Goal: Check status: Check status

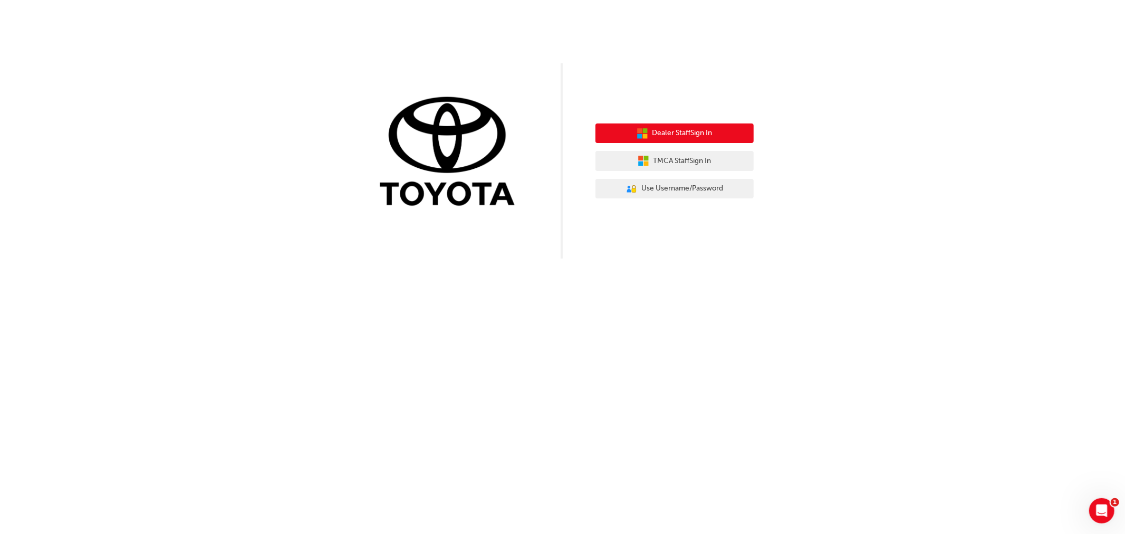
click at [668, 130] on span "Dealer Staff Sign In" at bounding box center [682, 133] width 60 height 12
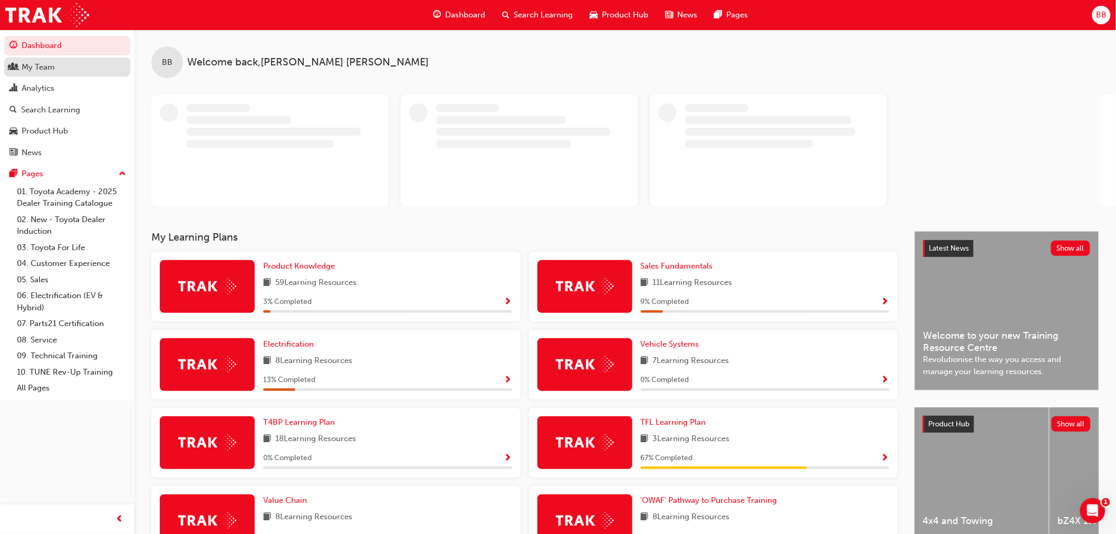
click at [16, 72] on span "people-icon" at bounding box center [13, 67] width 8 height 9
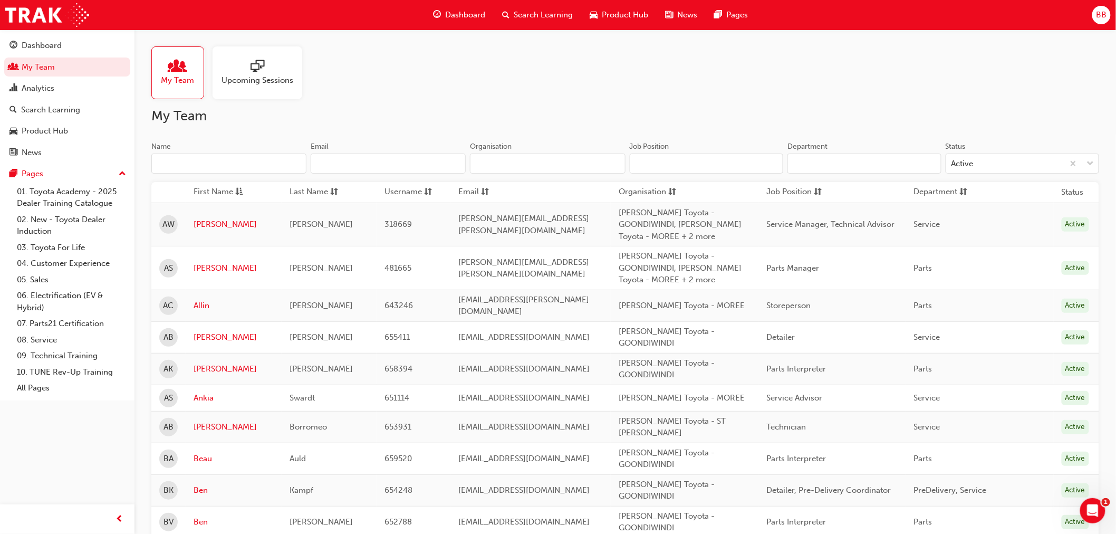
click at [227, 166] on input "Name" at bounding box center [228, 163] width 155 height 20
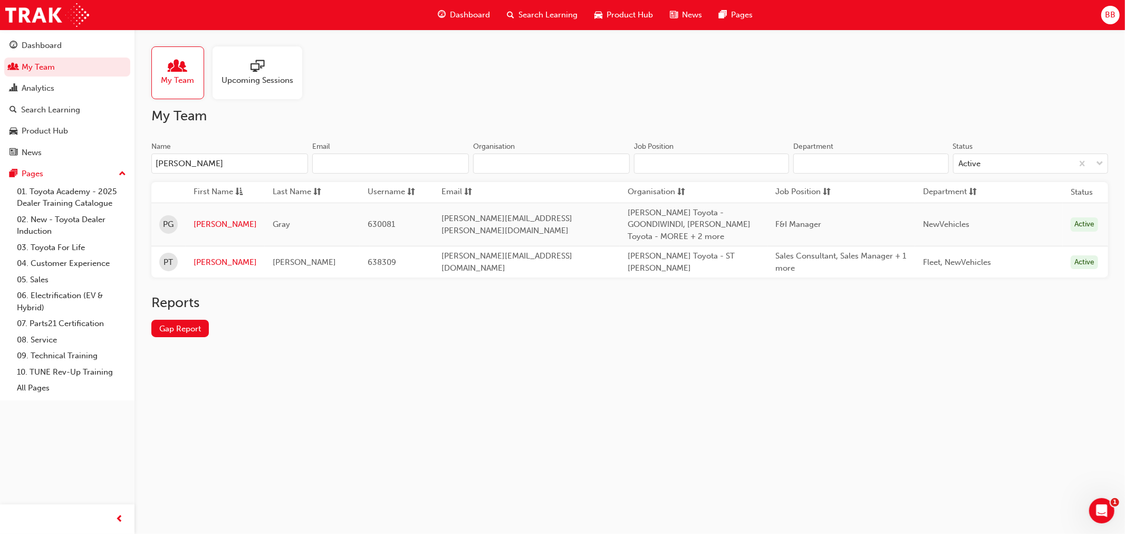
type input "[PERSON_NAME]"
click at [285, 257] on span "[PERSON_NAME]" at bounding box center [304, 261] width 63 height 9
click at [199, 246] on td "[PERSON_NAME]" at bounding box center [225, 262] width 79 height 32
click at [205, 256] on link "[PERSON_NAME]" at bounding box center [225, 262] width 63 height 12
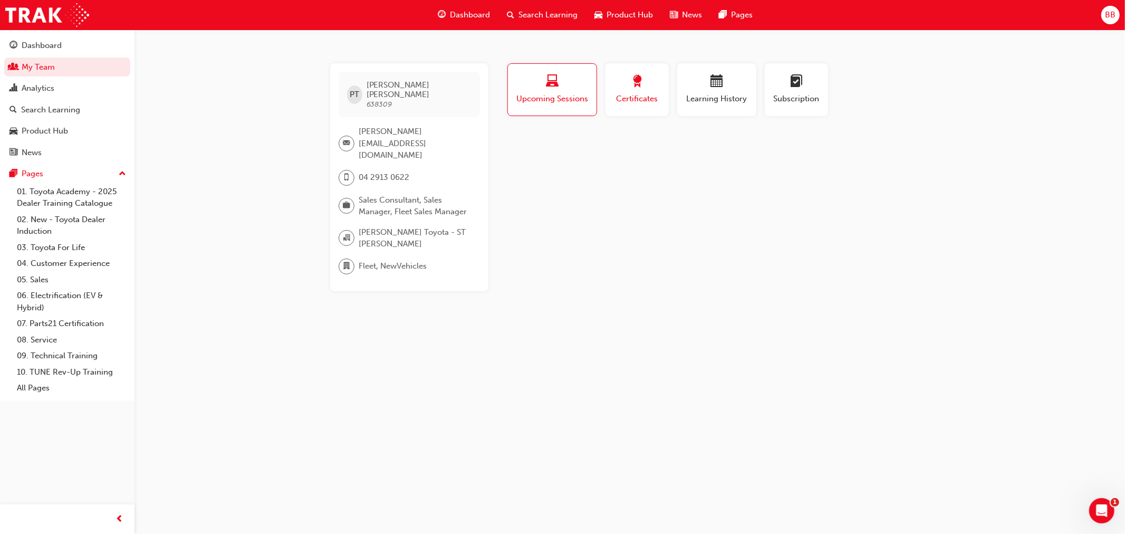
click at [650, 86] on div "button" at bounding box center [636, 83] width 47 height 16
click at [719, 90] on div "button" at bounding box center [716, 83] width 63 height 16
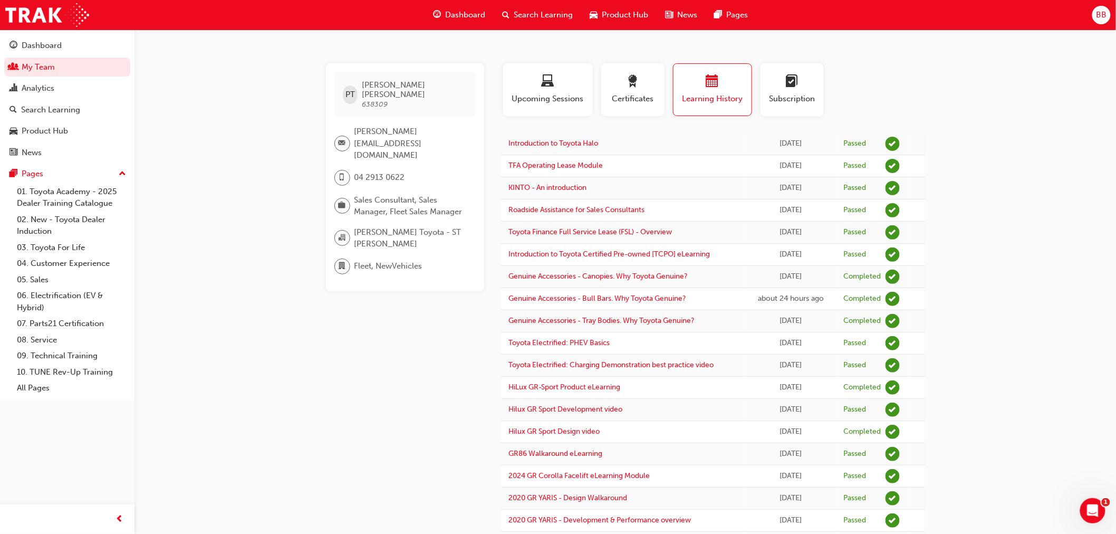
click at [624, 13] on span "Product Hub" at bounding box center [625, 15] width 46 height 12
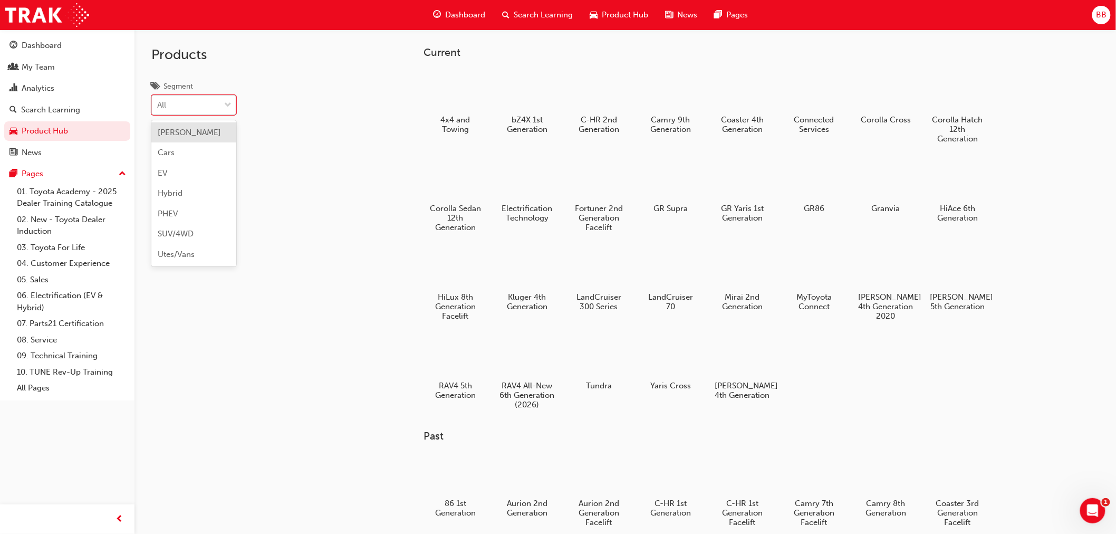
click at [226, 107] on span "down-icon" at bounding box center [227, 106] width 7 height 14
click at [158, 107] on input "Segment option [PERSON_NAME] focused, 1 of 7. 7 results available. Use Up and D…" at bounding box center [157, 104] width 1 height 9
click at [310, 108] on div "Products Segment option [PERSON_NAME] focused, 1 of 7. 7 results available. Use…" at bounding box center [232, 297] width 196 height 534
click at [31, 285] on link "05. Sales" at bounding box center [72, 280] width 118 height 16
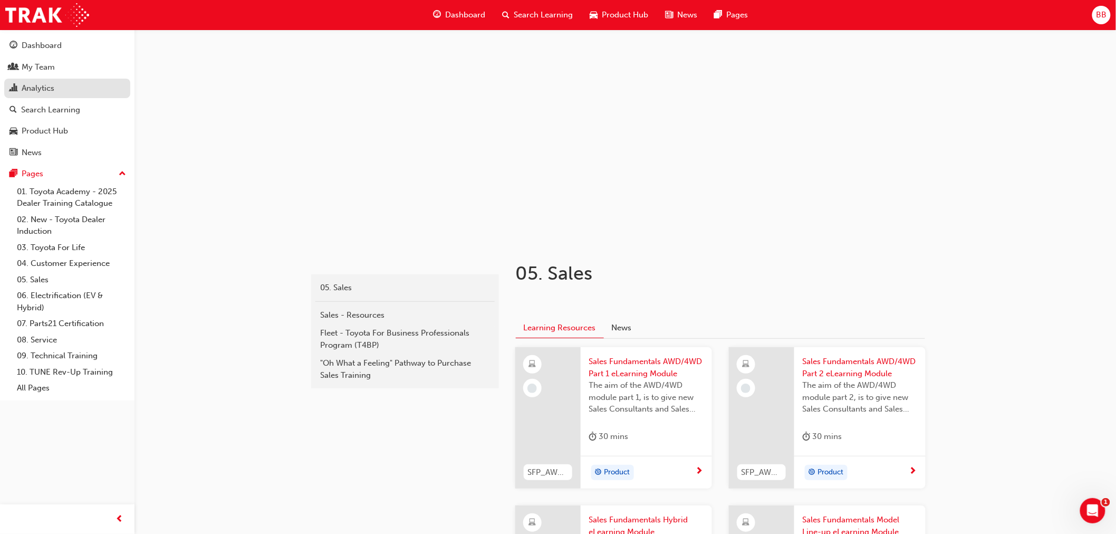
click at [56, 86] on div "Analytics" at bounding box center [66, 88] width 115 height 13
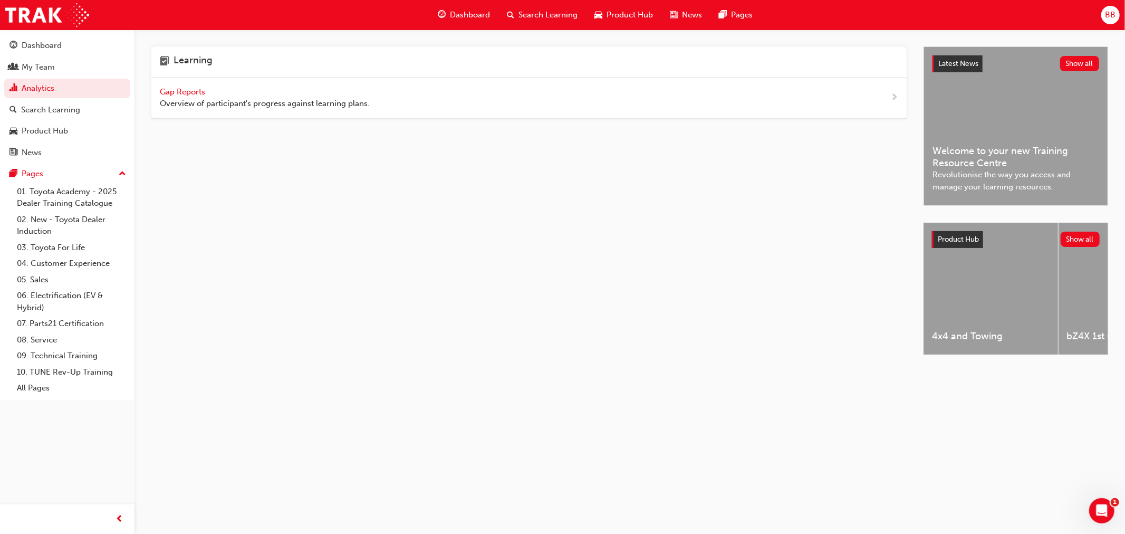
click at [192, 88] on span "Gap Reports" at bounding box center [183, 91] width 47 height 9
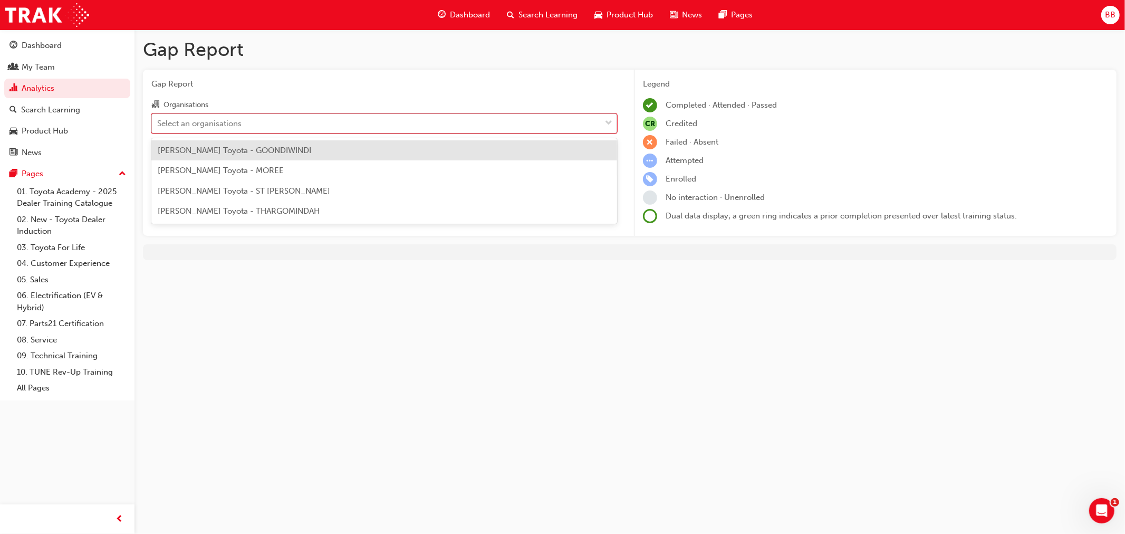
click at [507, 118] on div "Select an organisations" at bounding box center [376, 123] width 449 height 18
click at [158, 118] on input "Organisations option [PERSON_NAME] Toyota - GOONDIWINDI focused, 1 of 4. 4 resu…" at bounding box center [157, 122] width 1 height 9
click at [238, 150] on span "[PERSON_NAME] Toyota - GOONDIWINDI" at bounding box center [234, 150] width 153 height 9
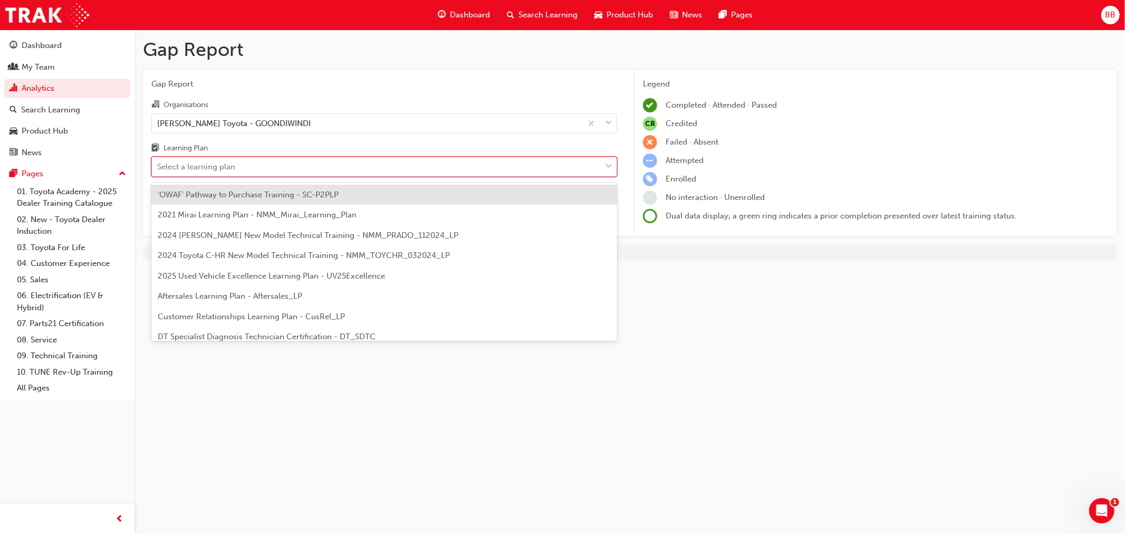
click at [392, 164] on div "Select a learning plan" at bounding box center [376, 167] width 449 height 18
click at [158, 164] on input "Learning Plan option 'OWAF' Pathway to Purchase Training - SC-P2PLP focused, 1 …" at bounding box center [157, 166] width 1 height 9
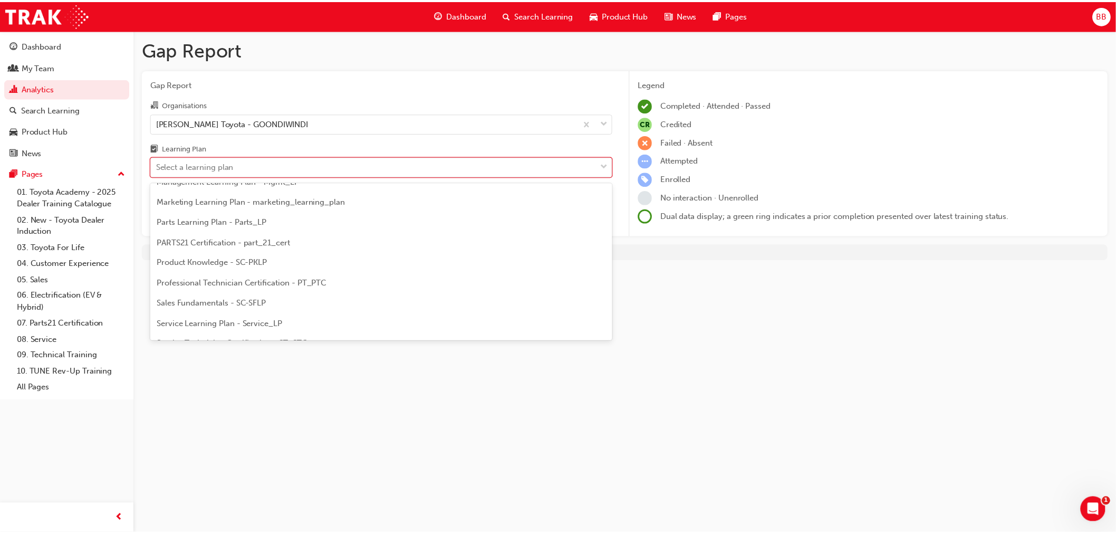
scroll to position [282, 0]
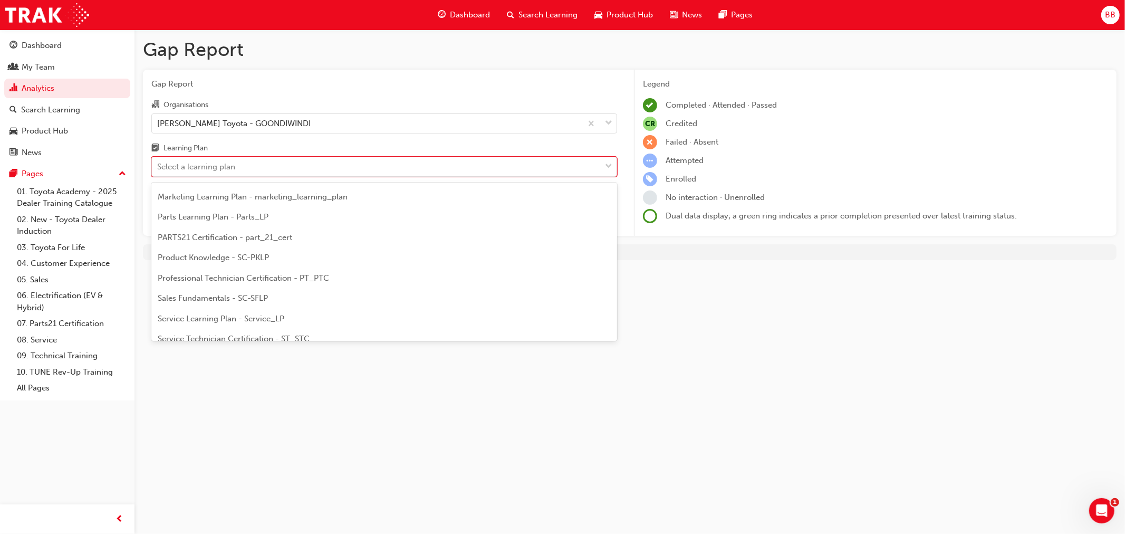
click at [227, 256] on span "Product Knowledge - SC-PKLP" at bounding box center [213, 257] width 111 height 9
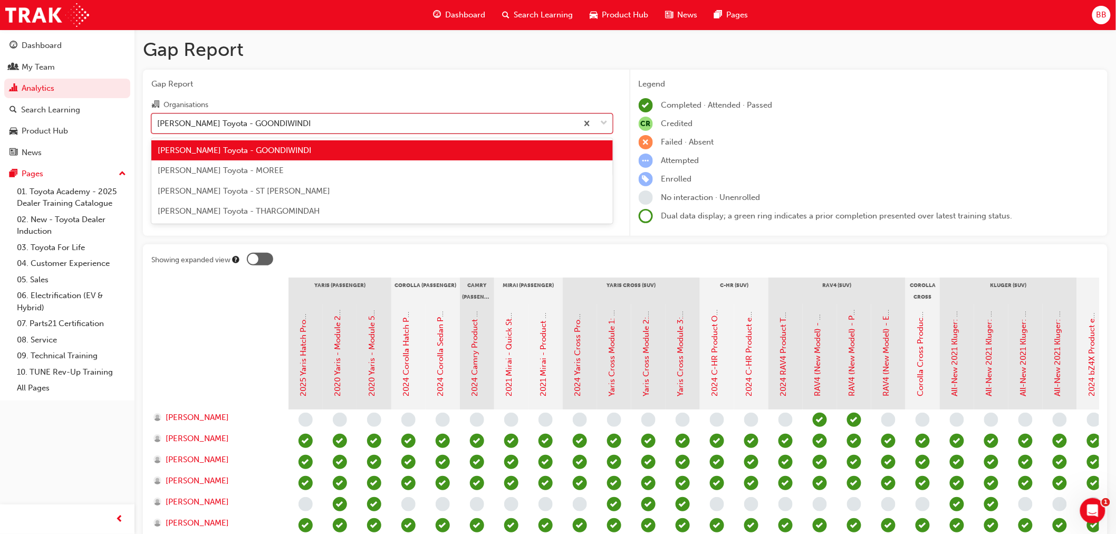
click at [365, 128] on div "[PERSON_NAME] Toyota - GOONDIWINDI" at bounding box center [364, 123] width 425 height 18
click at [158, 127] on input "Organisations option [PERSON_NAME] Toyota - GOONDIWINDI, selected. option [PERS…" at bounding box center [157, 122] width 1 height 9
click at [303, 186] on div "[PERSON_NAME] Toyota - ST [PERSON_NAME]" at bounding box center [381, 191] width 461 height 21
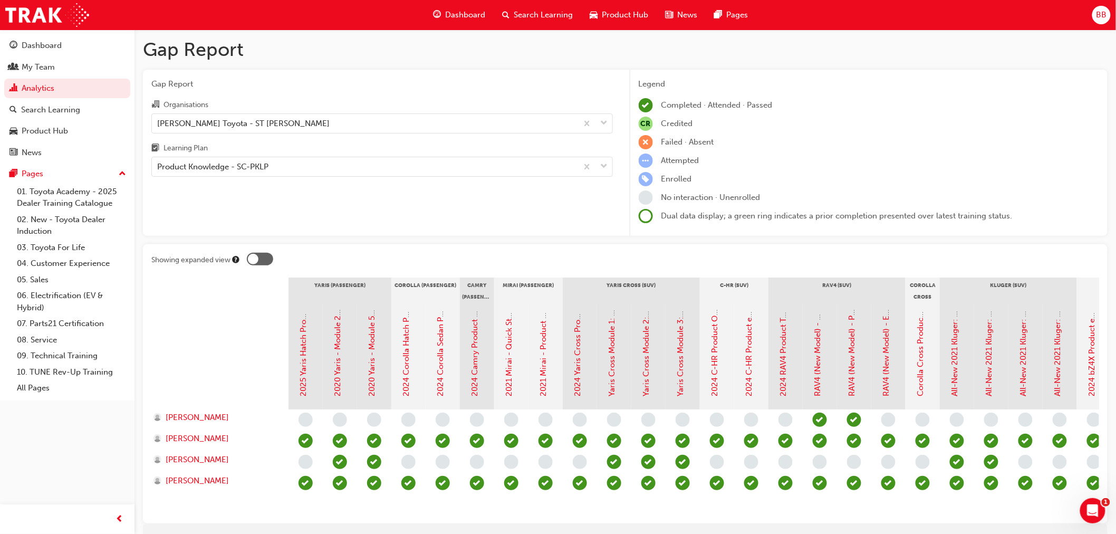
click at [412, 190] on div "Gap Report Organisations [PERSON_NAME] Toyota - ST [PERSON_NAME] Learning Plan …" at bounding box center [382, 153] width 478 height 167
click at [183, 483] on span "[PERSON_NAME]" at bounding box center [197, 481] width 63 height 12
click at [256, 259] on div at bounding box center [253, 259] width 11 height 11
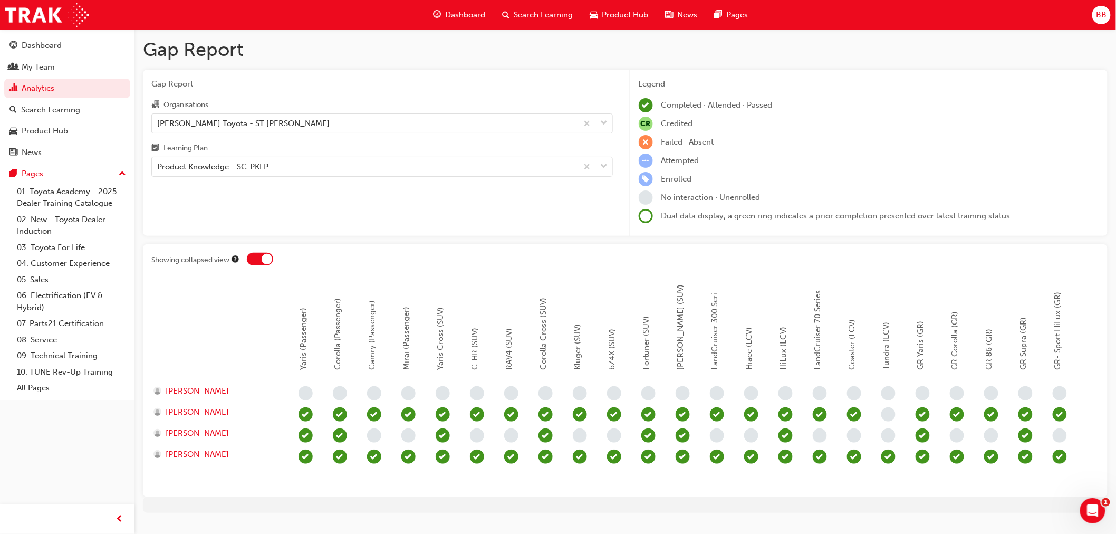
scroll to position [0, 12]
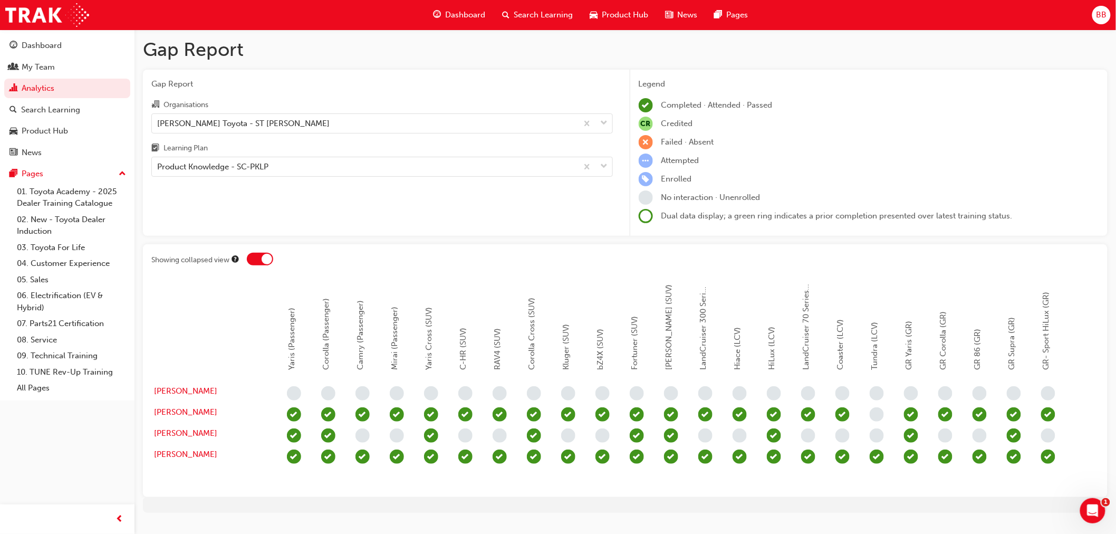
click at [962, 512] on div at bounding box center [625, 505] width 964 height 16
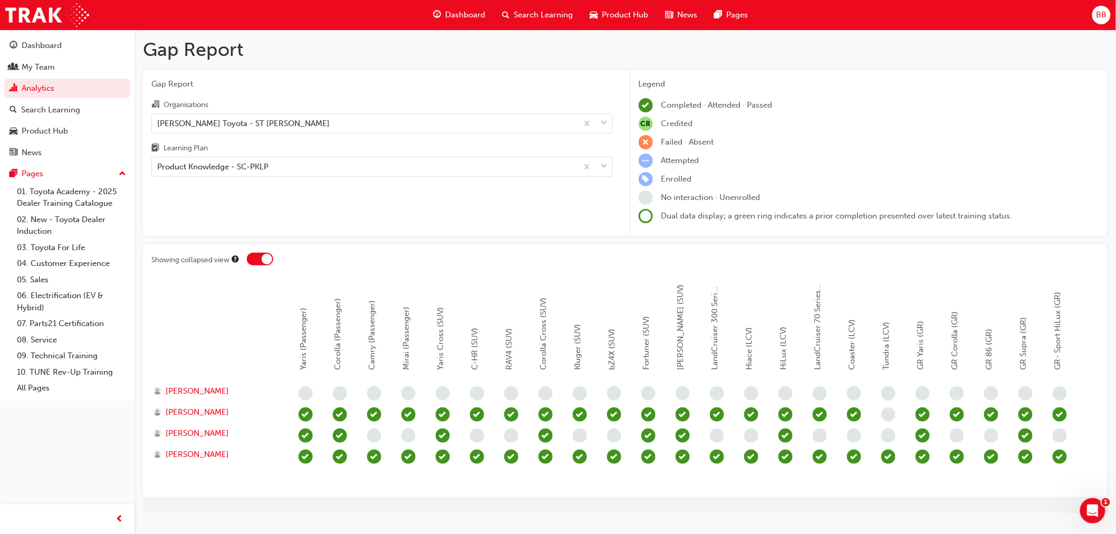
drag, startPoint x: 582, startPoint y: 497, endPoint x: 850, endPoint y: 497, distance: 267.8
click at [840, 497] on div "Showing collapsed view Yaris (Passenger) Corolla (Passenger) Camry (Passenger) …" at bounding box center [625, 370] width 964 height 253
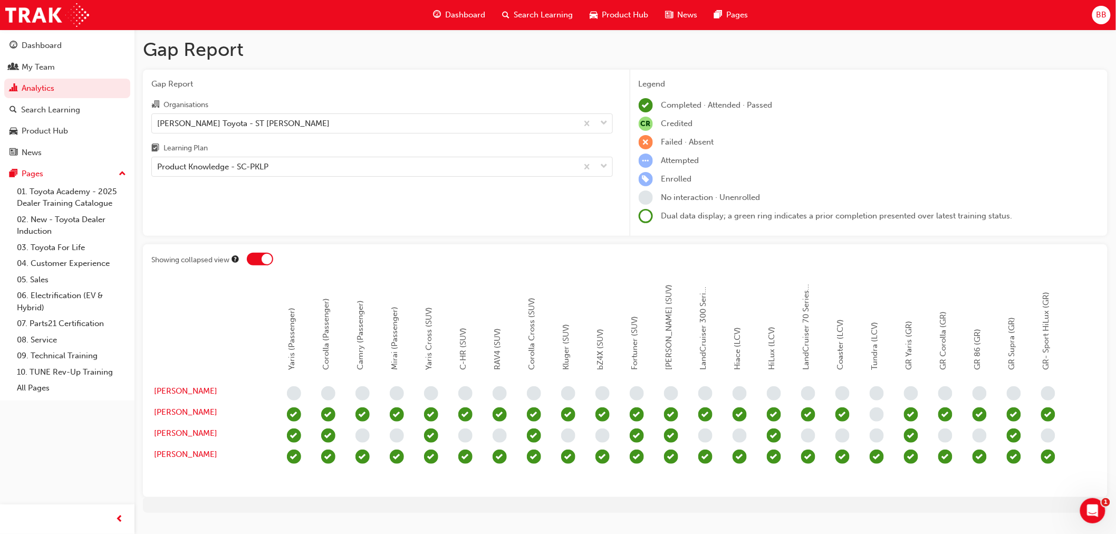
click at [264, 255] on div at bounding box center [267, 259] width 11 height 11
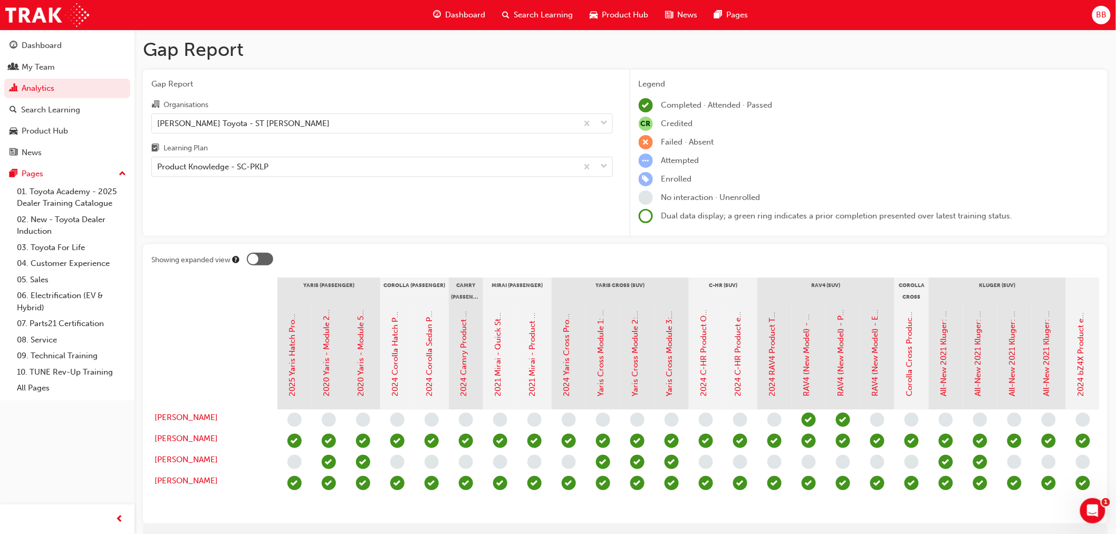
scroll to position [0, 0]
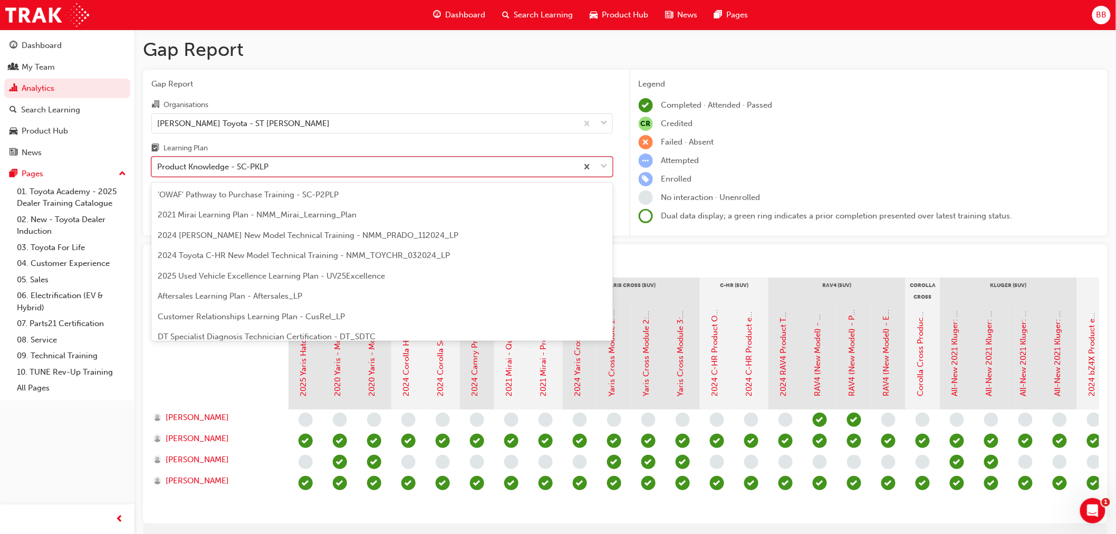
click at [299, 166] on div "Product Knowledge - SC-PKLP" at bounding box center [364, 167] width 425 height 18
click at [158, 166] on input "Learning Plan option Product Knowledge - SC-PKLP focused, 18 of 30. 30 results …" at bounding box center [157, 166] width 1 height 9
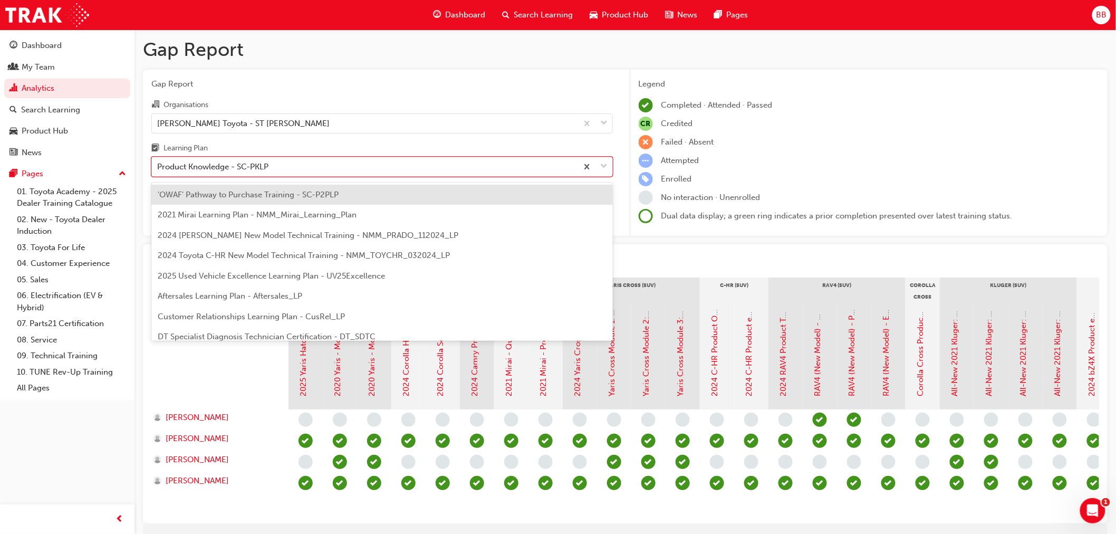
click at [236, 196] on span "'OWAF' Pathway to Purchase Training - SC-P2PLP" at bounding box center [248, 194] width 181 height 9
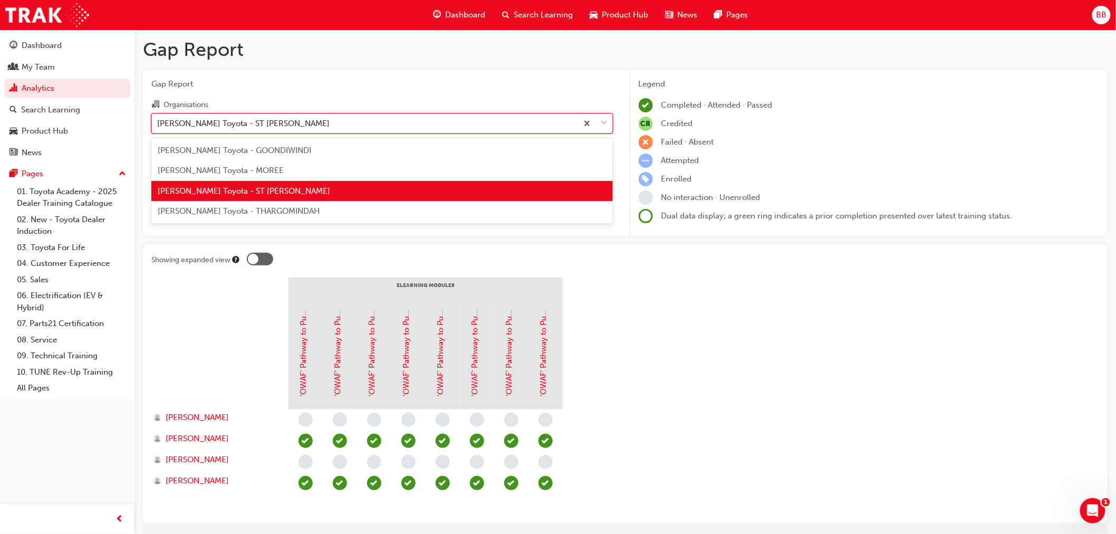
click at [403, 128] on div "[PERSON_NAME] Toyota - ST [PERSON_NAME]" at bounding box center [364, 123] width 425 height 18
click at [158, 127] on input "Organisations option [PERSON_NAME] Toyota - ST [PERSON_NAME] focused, 3 of 4. 4…" at bounding box center [157, 122] width 1 height 9
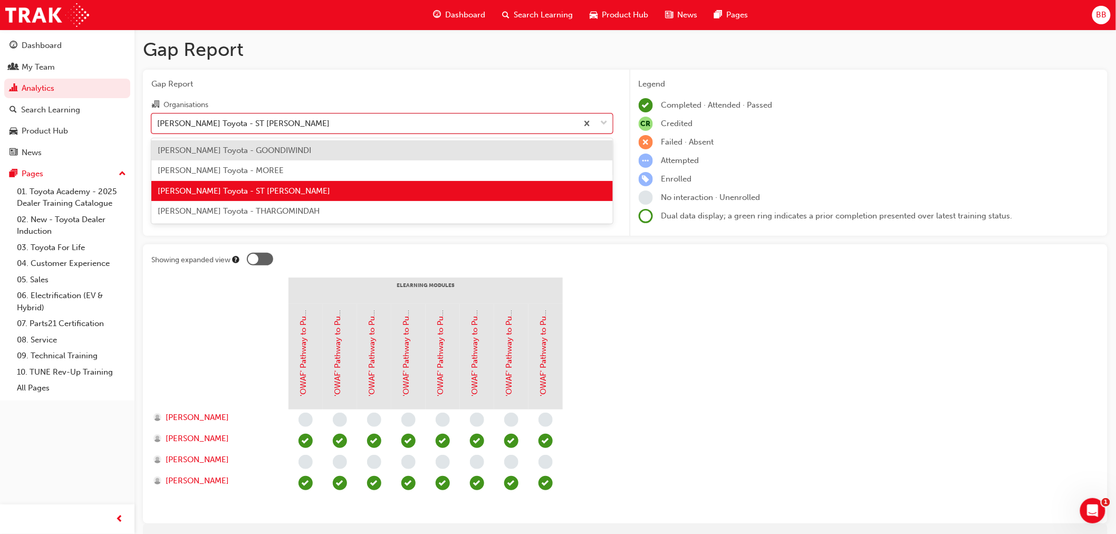
click at [366, 153] on div "[PERSON_NAME] Toyota - GOONDIWINDI" at bounding box center [381, 150] width 461 height 21
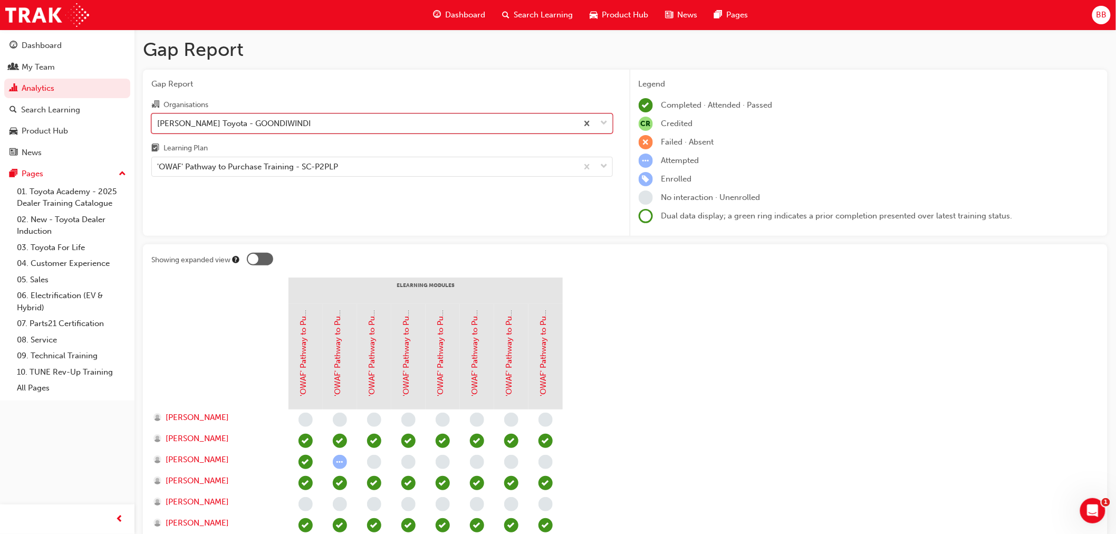
click at [510, 128] on div "[PERSON_NAME] Toyota - GOONDIWINDI" at bounding box center [364, 123] width 425 height 18
click at [158, 127] on input "Organisations option [PERSON_NAME] Toyota - GOONDIWINDI, selected. 0 results av…" at bounding box center [157, 122] width 1 height 9
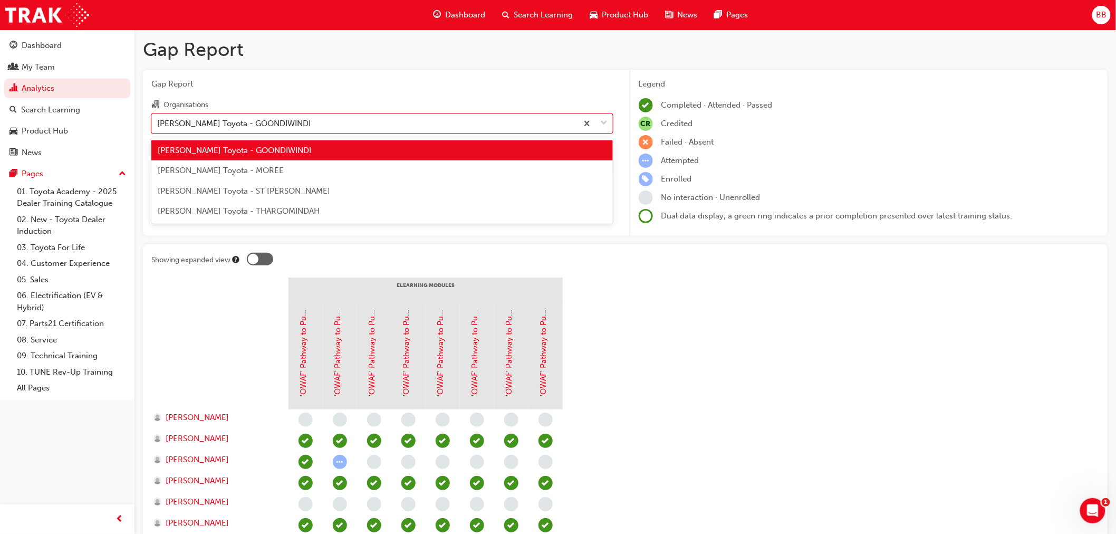
click at [454, 167] on div "[PERSON_NAME] Toyota - MOREE" at bounding box center [381, 170] width 461 height 21
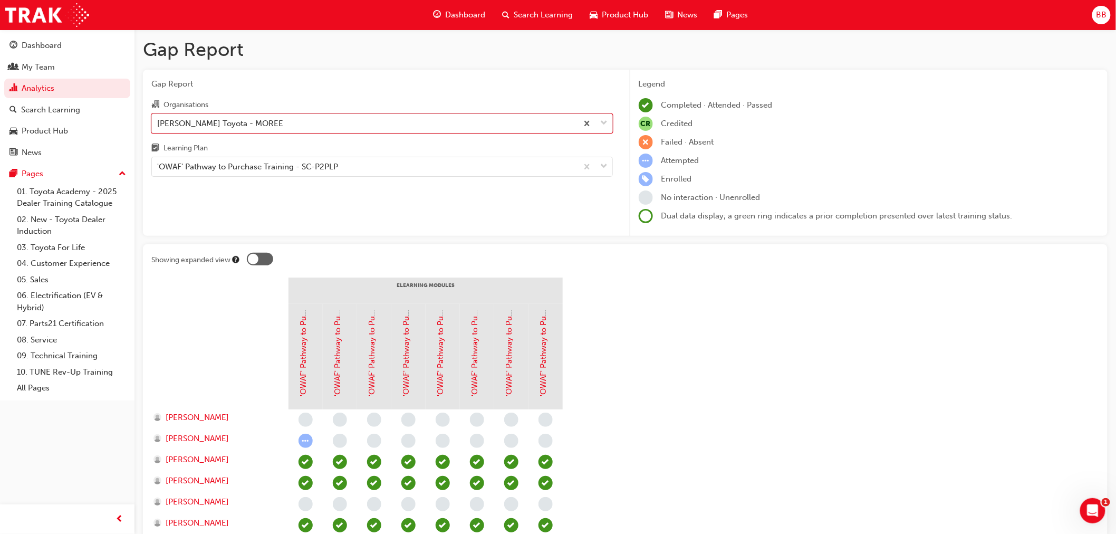
scroll to position [59, 0]
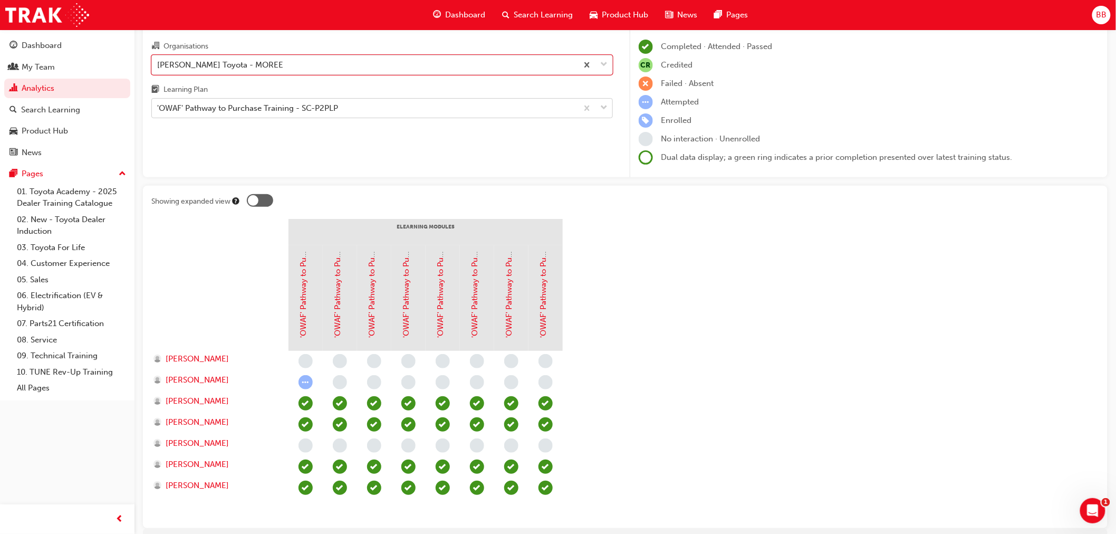
click at [378, 112] on div "'OWAF' Pathway to Purchase Training - SC-P2PLP" at bounding box center [364, 108] width 425 height 18
click at [158, 112] on input "Learning Plan 'OWAF' Pathway to Purchase Training - SC-P2PLP" at bounding box center [157, 107] width 1 height 9
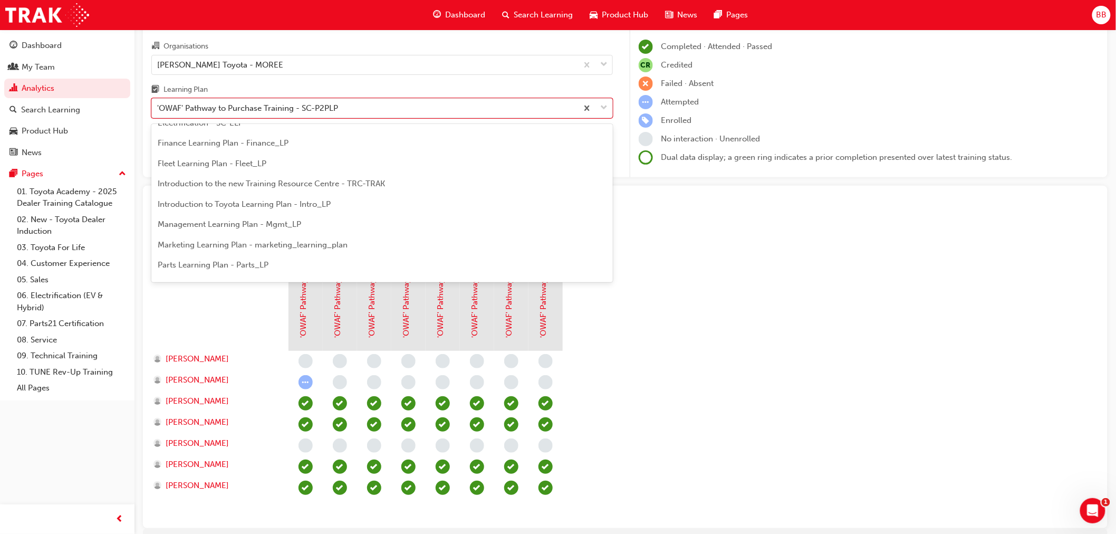
scroll to position [234, 0]
click at [289, 245] on div "Product Knowledge - SC-PKLP" at bounding box center [381, 247] width 461 height 21
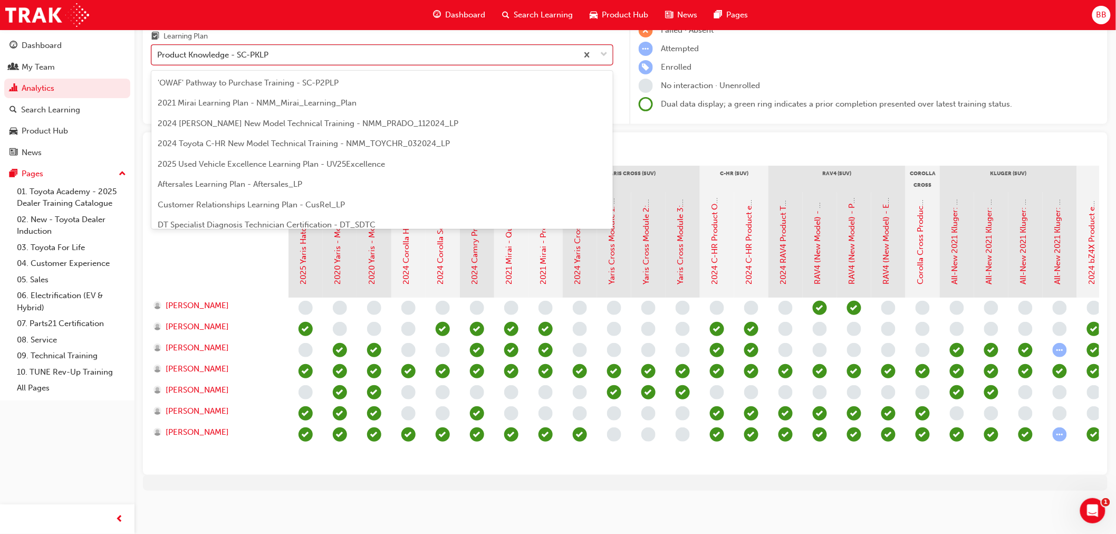
click at [382, 47] on div "Product Knowledge - SC-PKLP" at bounding box center [364, 55] width 425 height 18
click at [158, 50] on input "Learning Plan option Product Knowledge - SC-PKLP, selected. option Product Know…" at bounding box center [157, 54] width 1 height 9
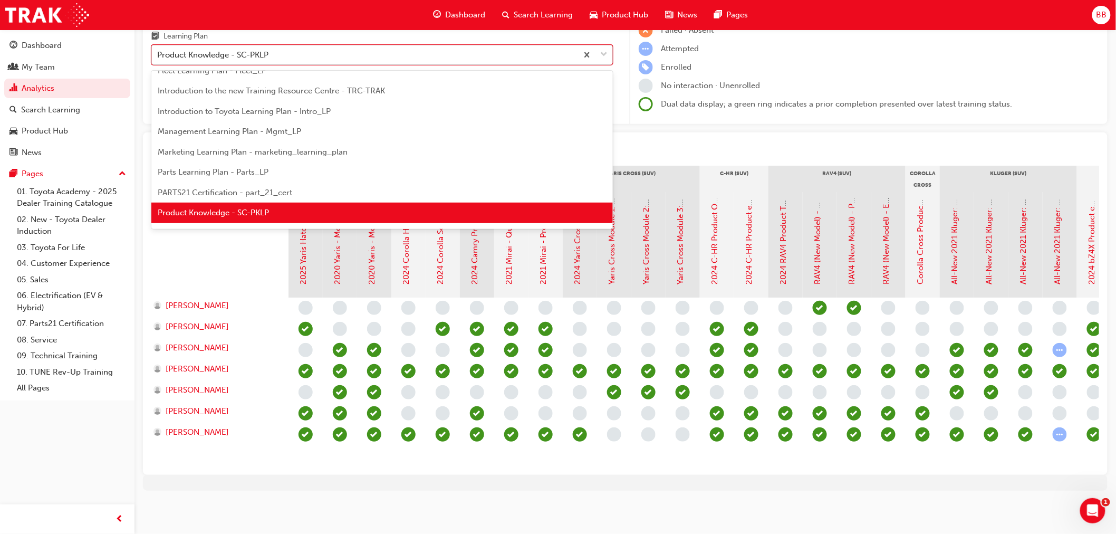
click at [382, 47] on div "Product Knowledge - SC-PKLP" at bounding box center [364, 55] width 425 height 18
click at [158, 50] on input "Learning Plan option Product Knowledge - SC-PKLP, selected. option 'OWAF' Pathw…" at bounding box center [157, 54] width 1 height 9
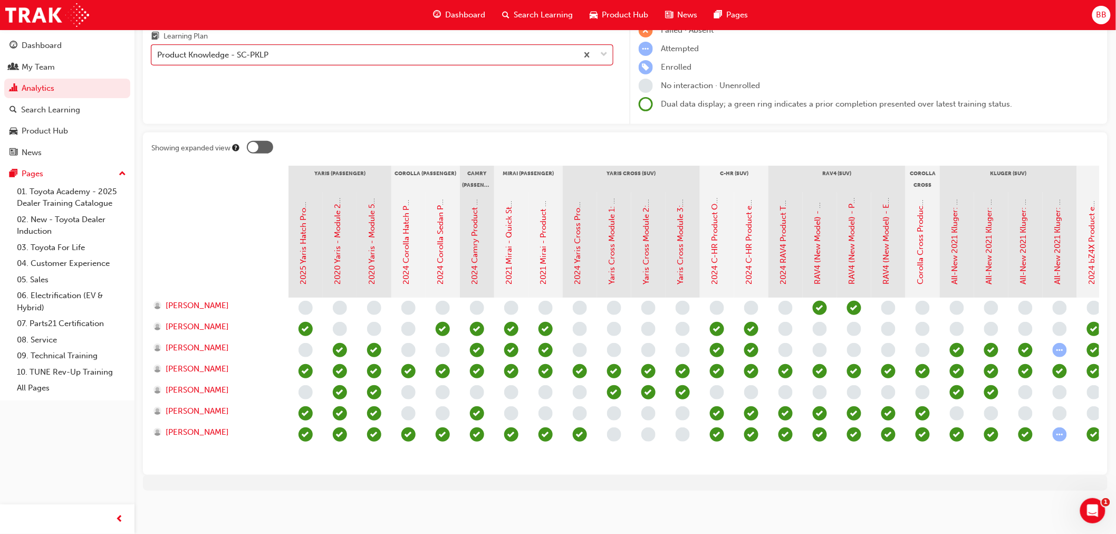
scroll to position [0, 0]
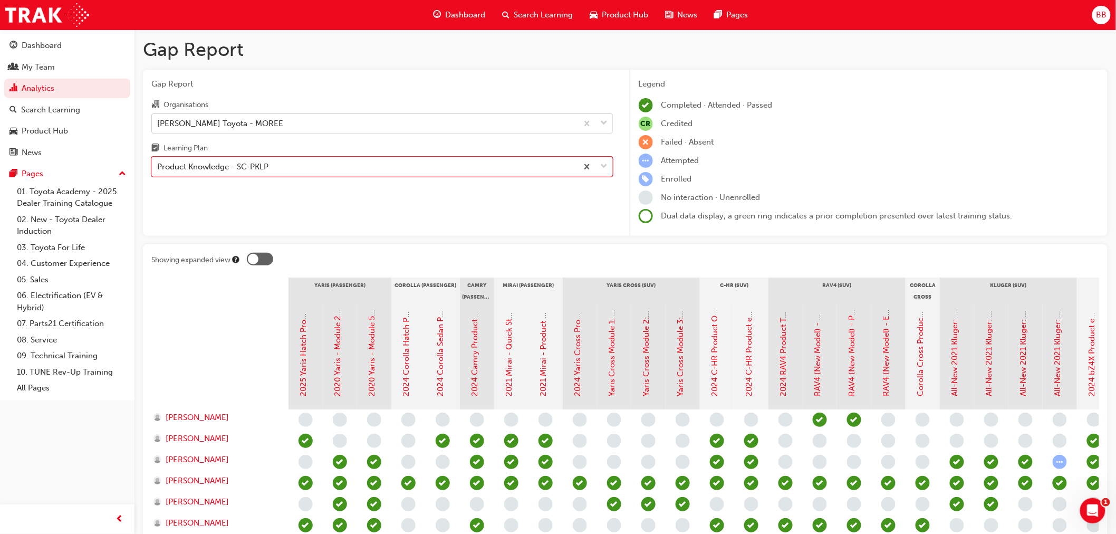
click at [406, 129] on div "[PERSON_NAME] Toyota - MOREE" at bounding box center [364, 123] width 425 height 18
click at [158, 127] on input "Organisations [PERSON_NAME] Toyota - MOREE" at bounding box center [157, 122] width 1 height 9
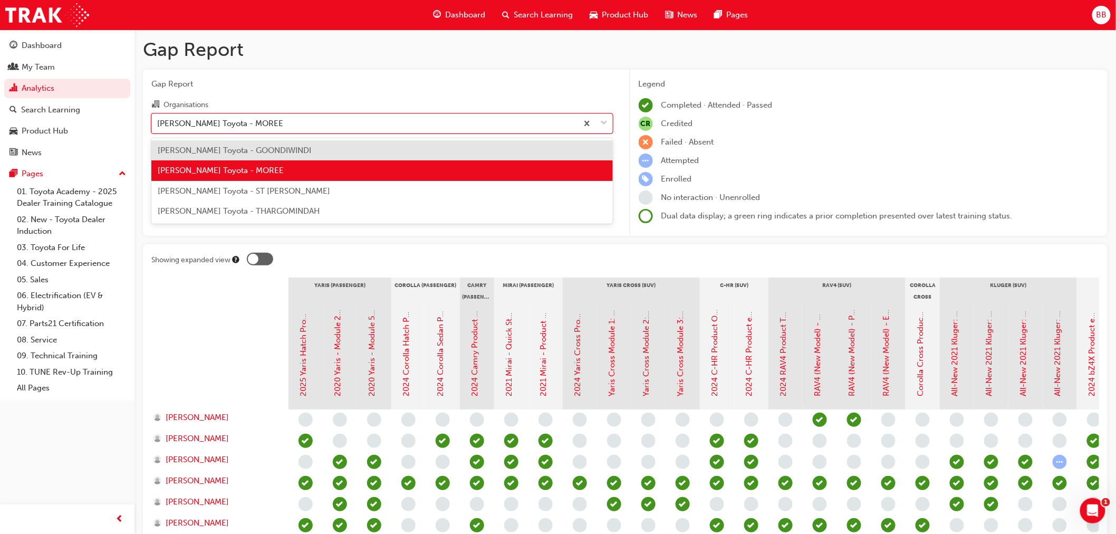
click at [375, 153] on div "[PERSON_NAME] Toyota - GOONDIWINDI" at bounding box center [381, 150] width 461 height 21
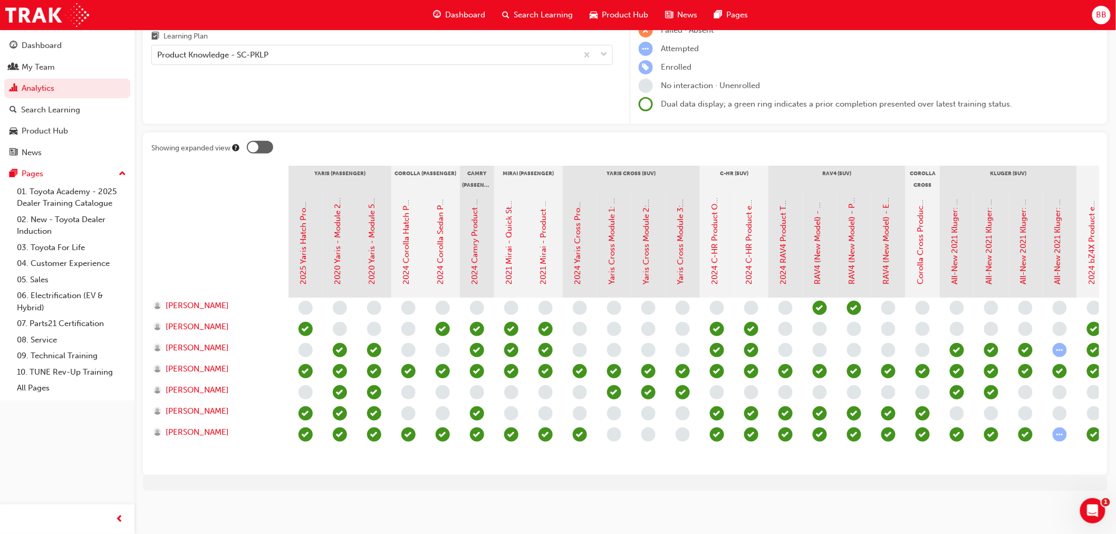
scroll to position [120, 0]
click at [418, 90] on div "Gap Report Organisations [PERSON_NAME] Toyota - GOONDIWINDI Learning Plan Produ…" at bounding box center [382, 41] width 478 height 167
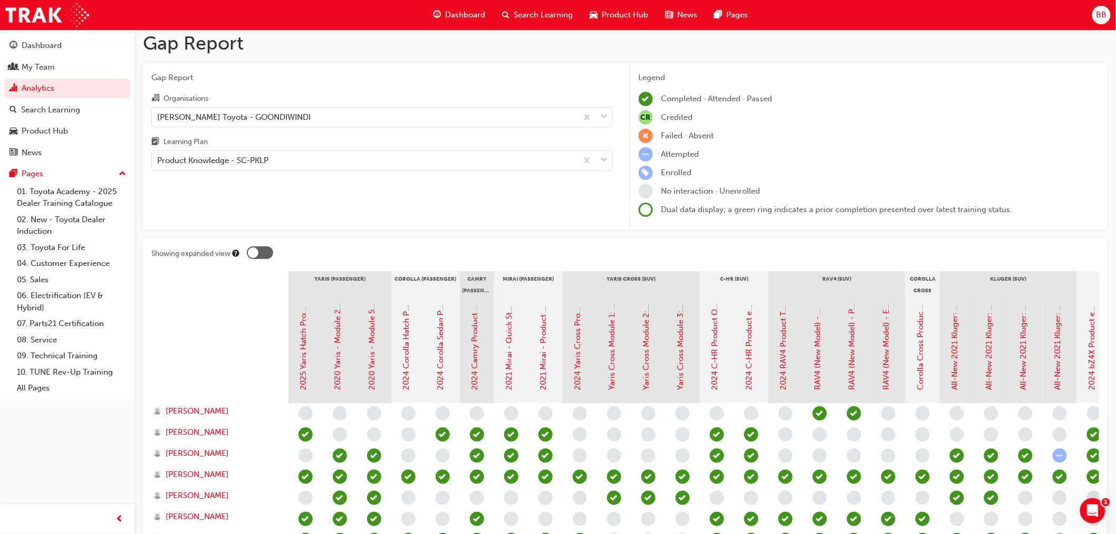
scroll to position [0, 0]
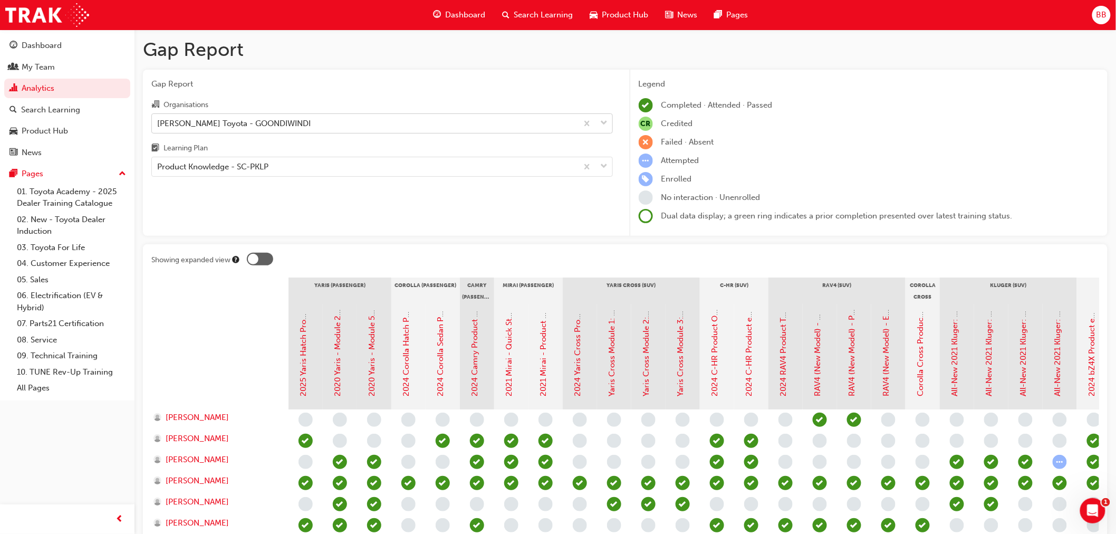
click at [376, 128] on div "[PERSON_NAME] Toyota - GOONDIWINDI" at bounding box center [364, 123] width 425 height 18
click at [158, 127] on input "Organisations [PERSON_NAME] Toyota - GOONDIWINDI" at bounding box center [157, 122] width 1 height 9
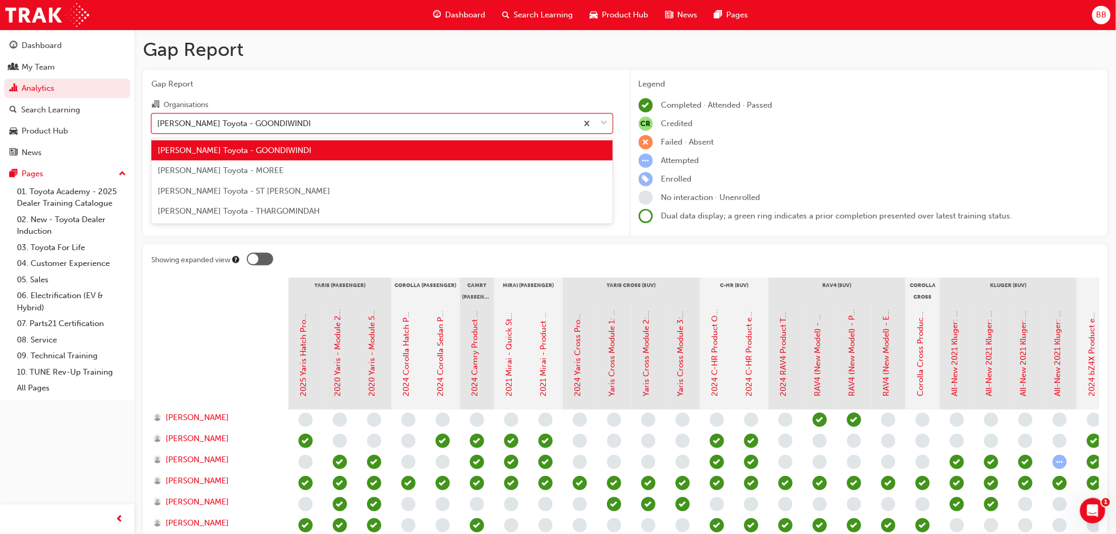
click at [376, 128] on div "[PERSON_NAME] Toyota - GOONDIWINDI" at bounding box center [364, 123] width 425 height 18
click at [158, 127] on input "Organisations option [PERSON_NAME] Toyota - GOONDIWINDI, selected. option [PERS…" at bounding box center [157, 122] width 1 height 9
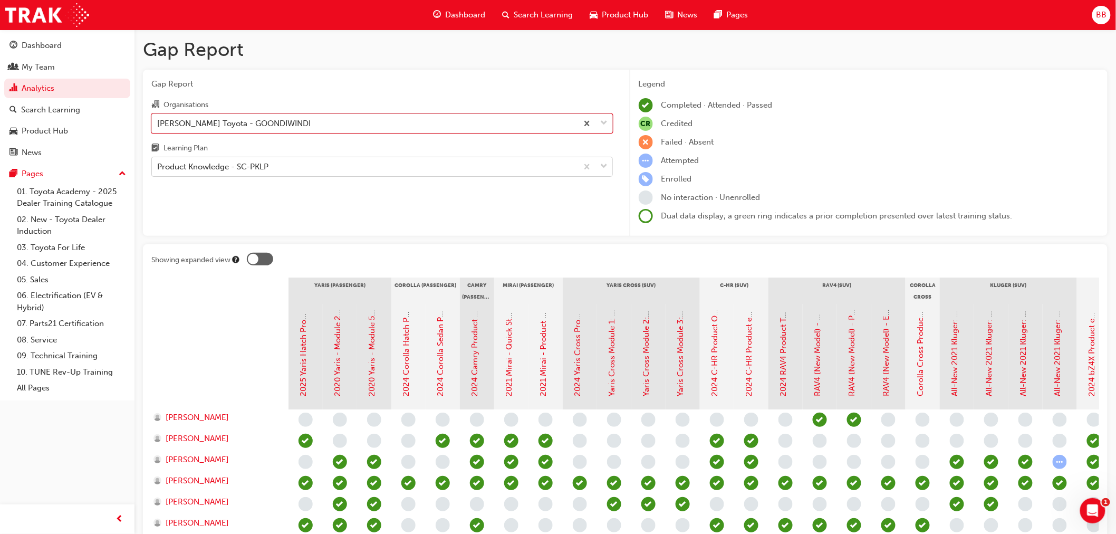
click at [328, 165] on div "Product Knowledge - SC-PKLP" at bounding box center [364, 167] width 425 height 18
click at [158, 165] on input "Learning Plan Product Knowledge - SC-PKLP" at bounding box center [157, 166] width 1 height 9
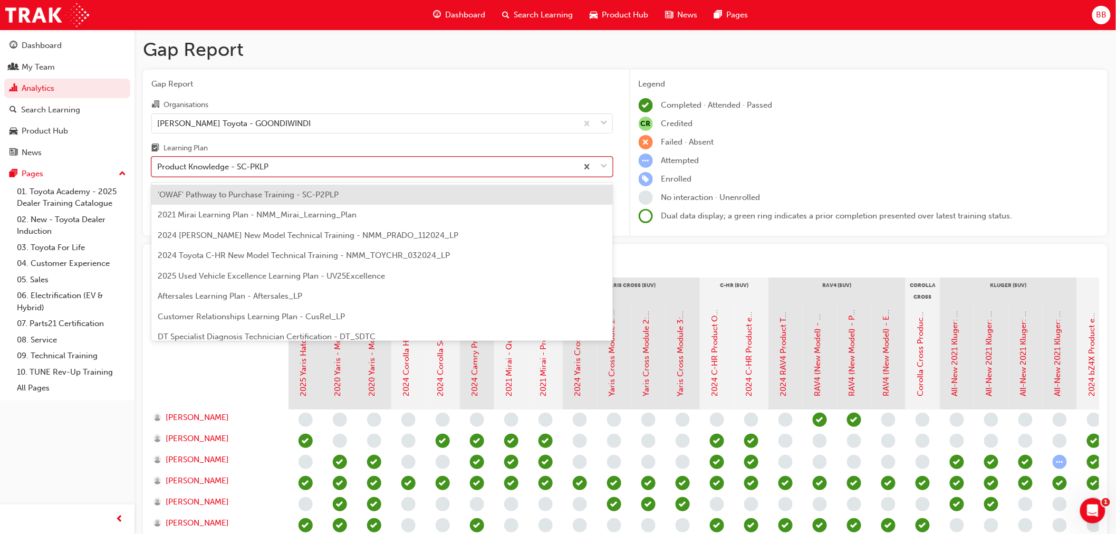
scroll to position [215, 0]
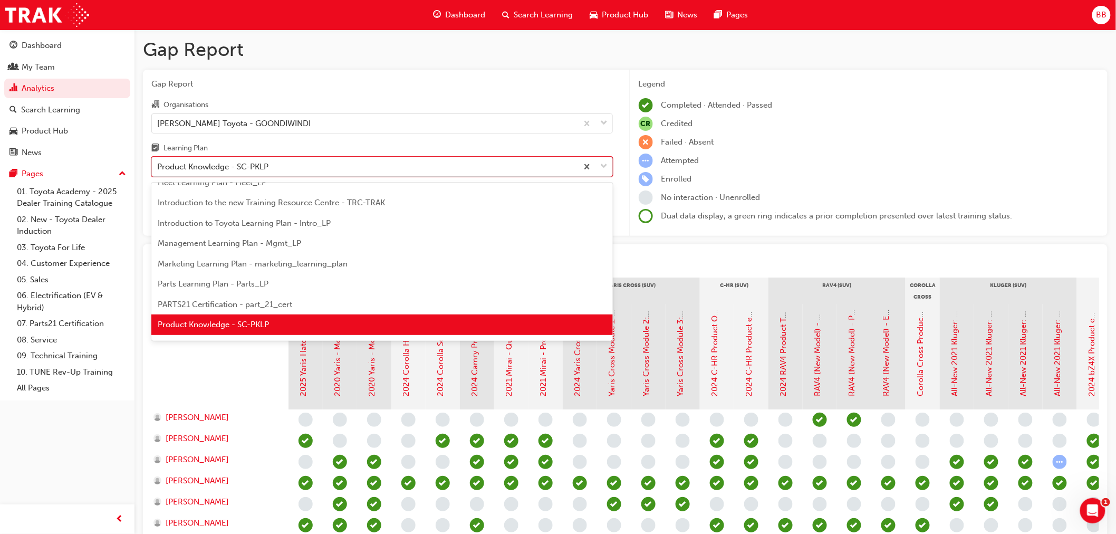
click at [328, 165] on div "Product Knowledge - SC-PKLP" at bounding box center [364, 167] width 425 height 18
click at [158, 165] on input "Learning Plan option Product Knowledge - SC-PKLP, selected. option 'OWAF' Pathw…" at bounding box center [157, 166] width 1 height 9
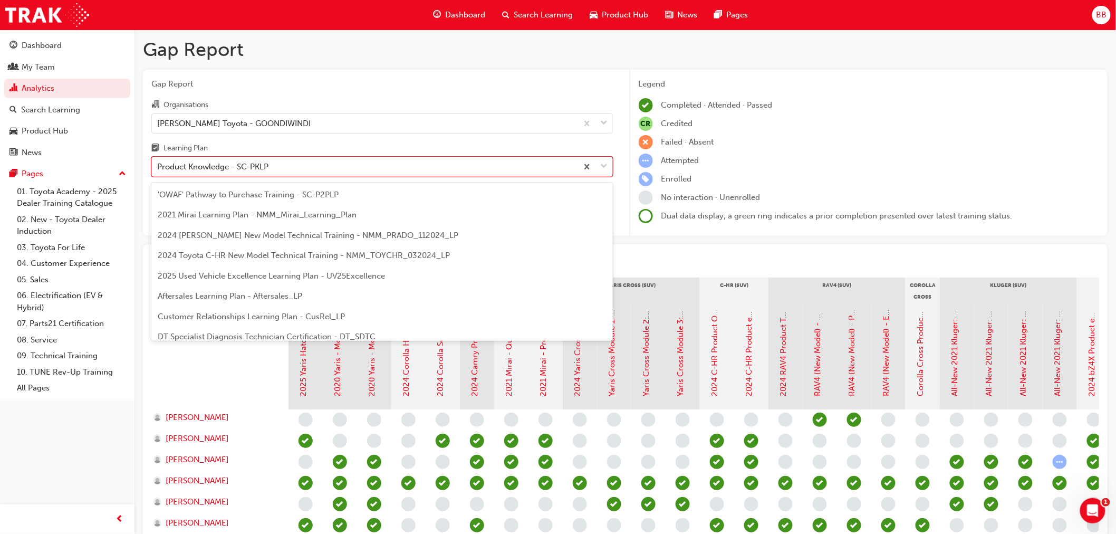
click at [482, 166] on div "Product Knowledge - SC-PKLP" at bounding box center [364, 167] width 425 height 18
click at [158, 166] on input "Learning Plan option Product Knowledge - SC-PKLP, selected. option Product Know…" at bounding box center [157, 166] width 1 height 9
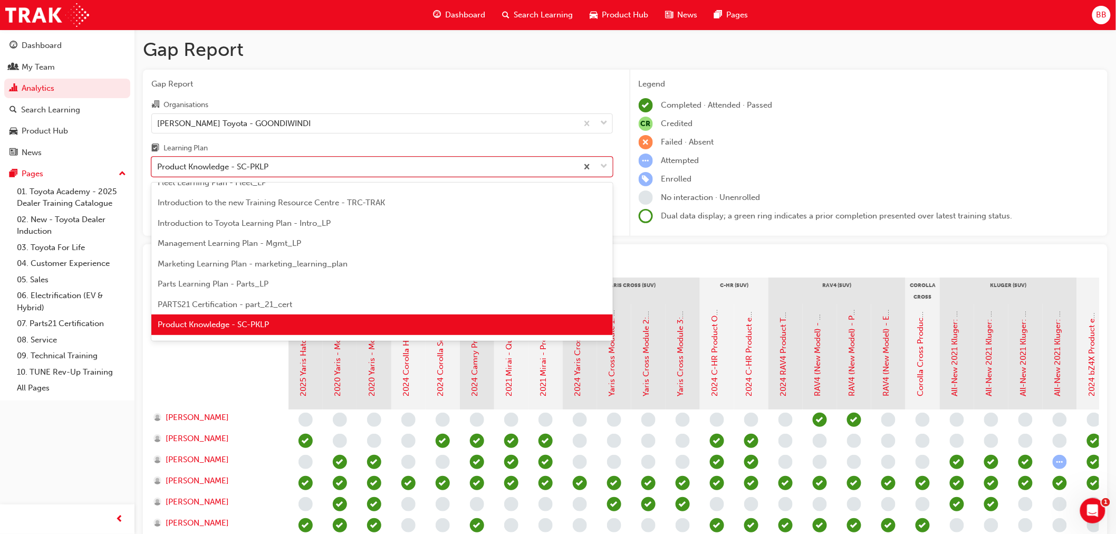
click at [243, 302] on span "PARTS21 Certification - part_21_cert" at bounding box center [225, 303] width 134 height 9
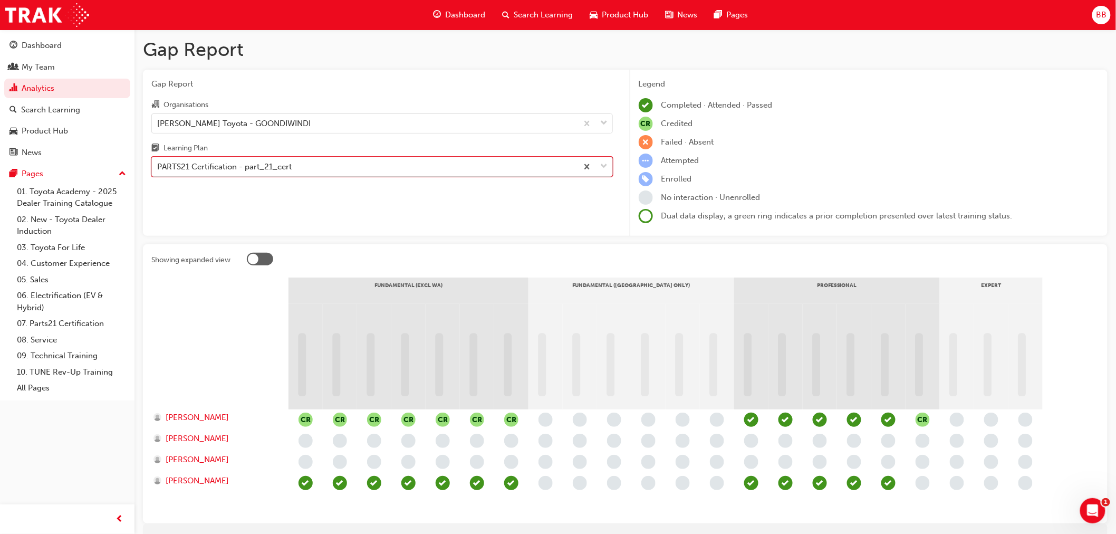
click at [296, 169] on div "PARTS21 Certification - part_21_cert" at bounding box center [364, 167] width 425 height 18
click at [158, 169] on input "Learning Plan option PARTS21 Certification - part_21_cert, selected. 0 results …" at bounding box center [157, 166] width 1 height 9
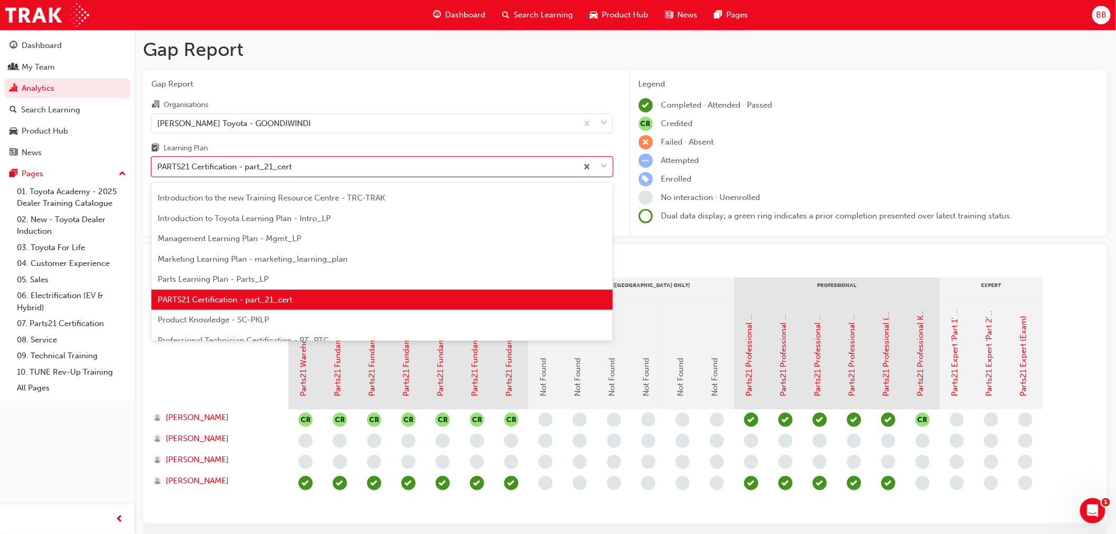
scroll to position [254, 0]
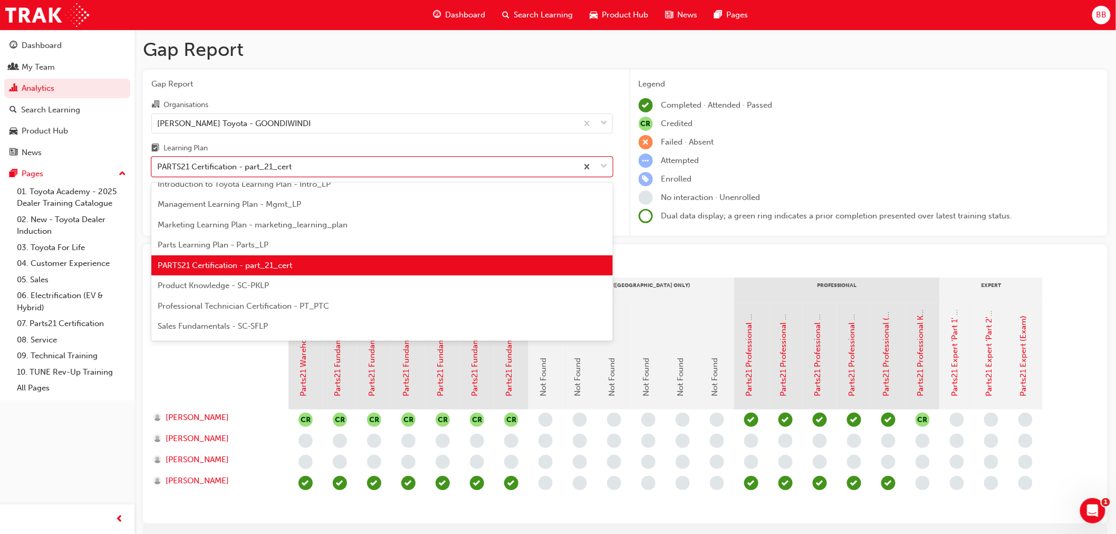
click at [261, 291] on div "Product Knowledge - SC-PKLP" at bounding box center [381, 285] width 461 height 21
